Goal: Obtain resource: Download file/media

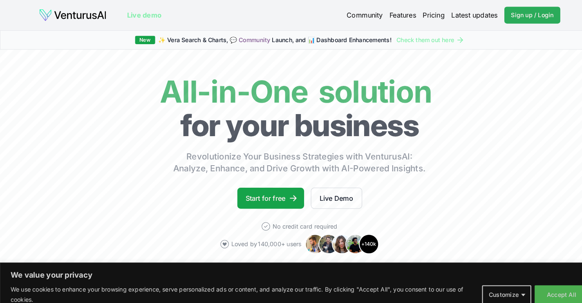
click at [530, 16] on span "Sign up / Login" at bounding box center [517, 15] width 41 height 8
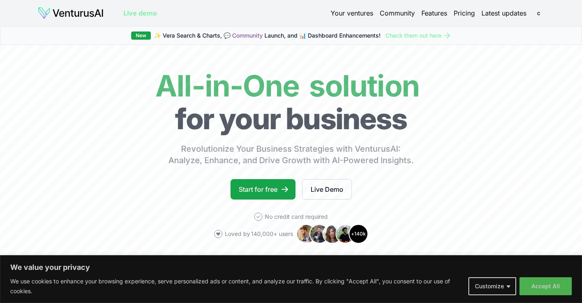
click at [360, 15] on link "Your ventures" at bounding box center [352, 13] width 43 height 10
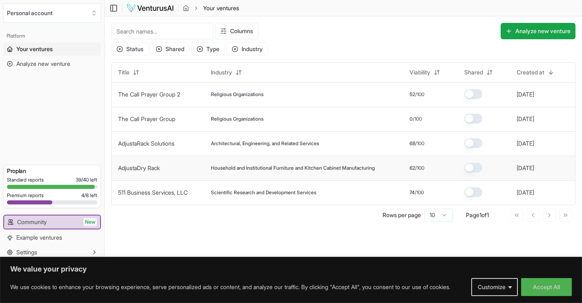
click at [252, 164] on td "Household and Institutional Furniture and Kitchen Cabinet Manufacturing" at bounding box center [303, 168] width 199 height 25
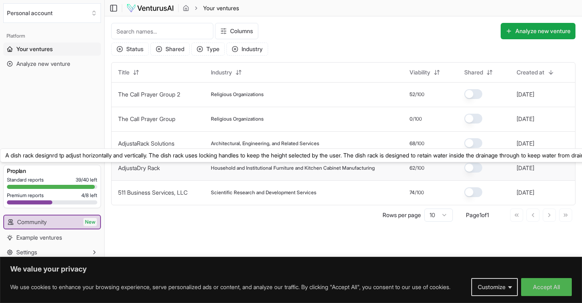
click at [137, 164] on link "AdjustaDry Rack" at bounding box center [139, 167] width 42 height 7
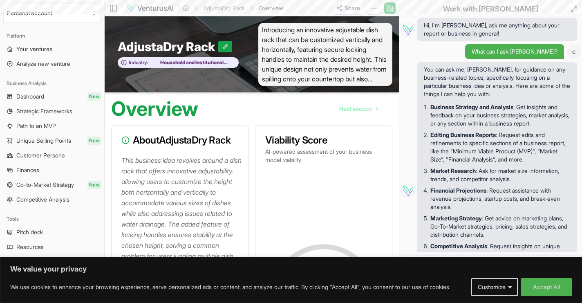
scroll to position [69, 0]
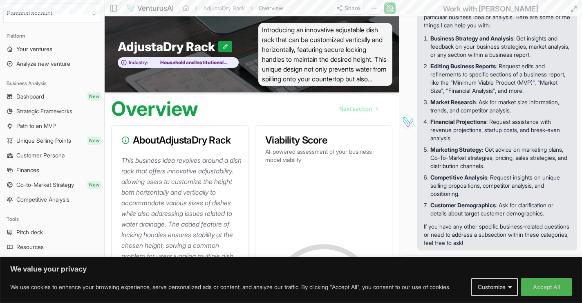
click at [137, 168] on p "This business idea revolves around a dish rack that offers innovative adjustabi…" at bounding box center [181, 282] width 120 height 255
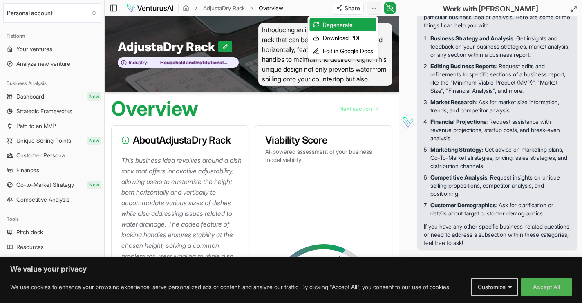
click at [375, 7] on html "We value your privacy We use cookies to enhance your browsing experience, serve…" at bounding box center [291, 151] width 582 height 303
click at [350, 52] on div "Edit in Google Docs" at bounding box center [343, 51] width 67 height 13
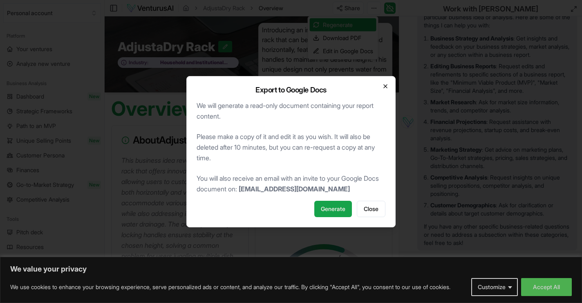
click at [386, 84] on icon "button" at bounding box center [385, 86] width 7 height 7
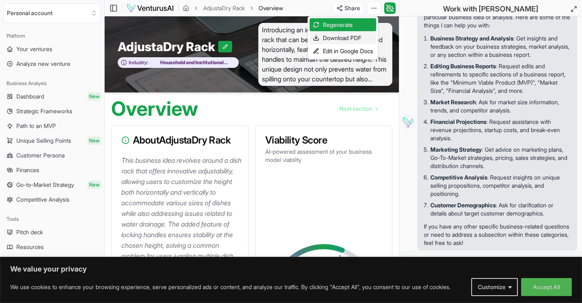
click at [358, 38] on div "Download PDF" at bounding box center [343, 37] width 67 height 13
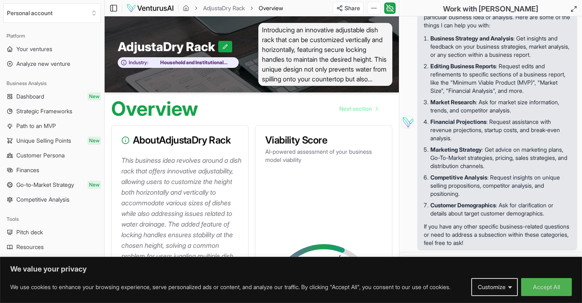
scroll to position [0, 0]
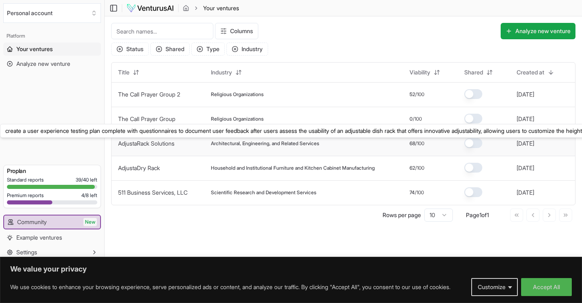
click at [154, 144] on link "AdjustaRack Solutions" at bounding box center [146, 143] width 56 height 7
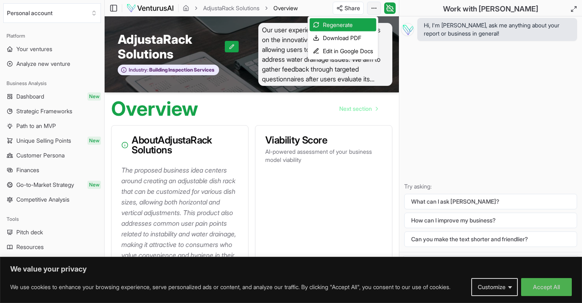
click at [375, 7] on html "We value your privacy We use cookies to enhance your browsing experience, serve…" at bounding box center [291, 151] width 582 height 303
click at [347, 37] on div "Download PDF" at bounding box center [343, 37] width 67 height 13
